Goal: Navigation & Orientation: Find specific page/section

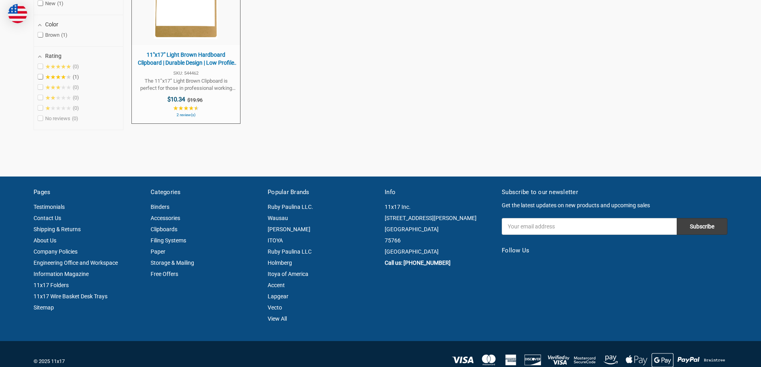
scroll to position [284, 0]
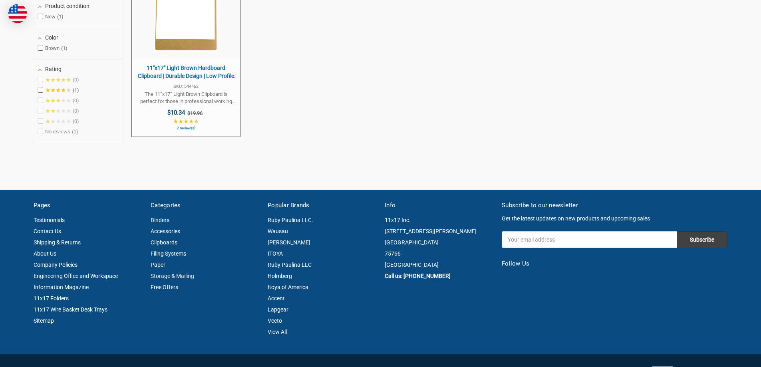
click at [187, 274] on link "Storage & Mailing" at bounding box center [173, 276] width 44 height 6
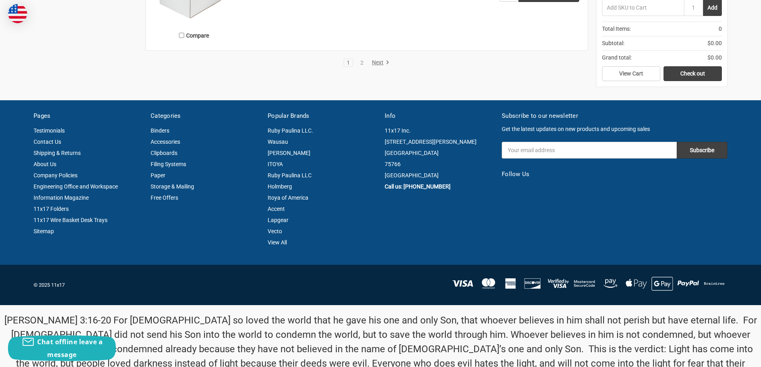
scroll to position [1889, 0]
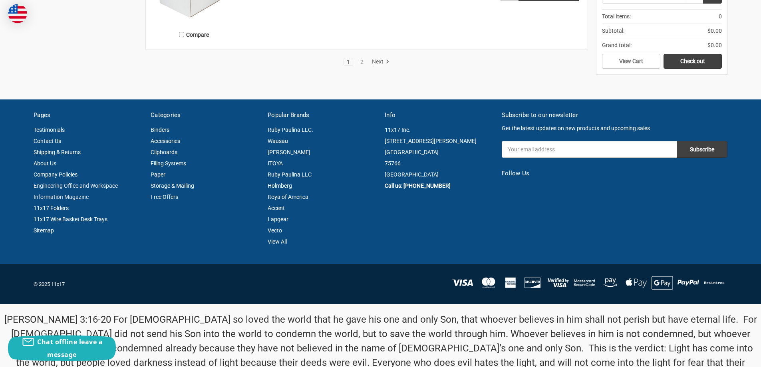
click at [102, 184] on link "Engineering Office and Workspace Information Magazine" at bounding box center [76, 192] width 84 height 18
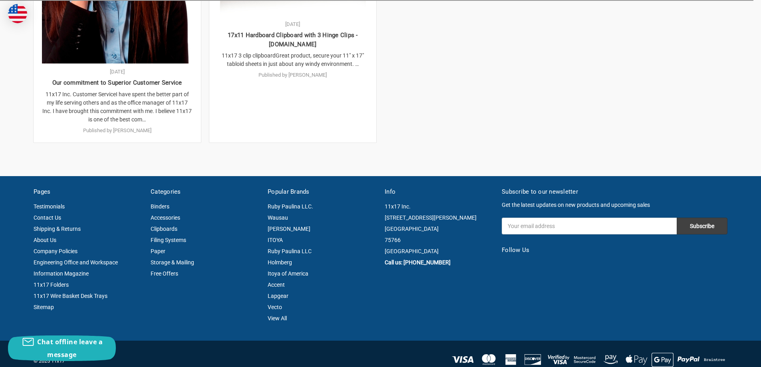
scroll to position [769, 0]
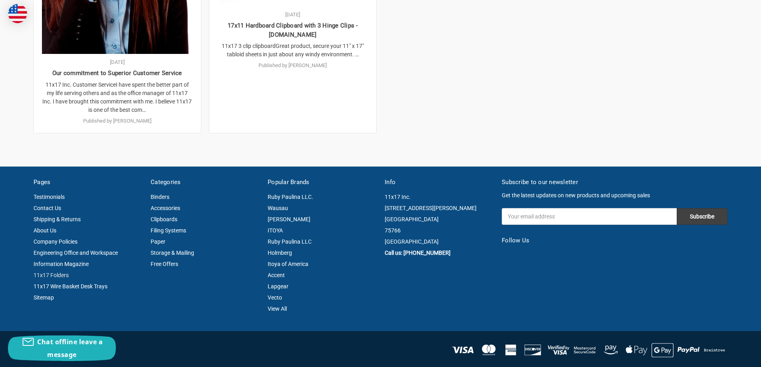
click at [63, 272] on link "11x17 Folders" at bounding box center [51, 275] width 35 height 6
